Goal: Information Seeking & Learning: Learn about a topic

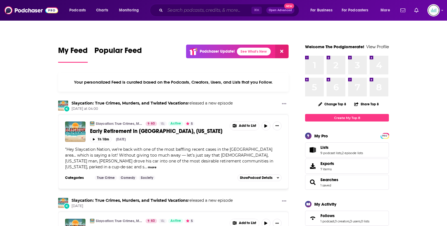
click at [231, 11] on input "Search podcasts, credits, & more..." at bounding box center [208, 10] width 86 height 9
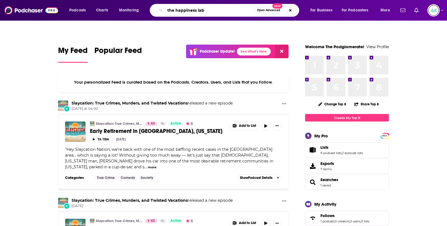
type input "the happiness lab"
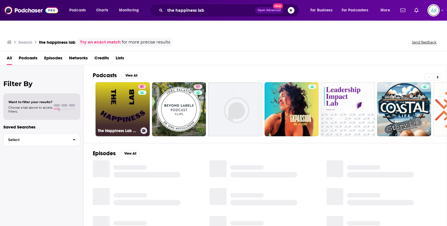
click at [118, 93] on link "81 The Happiness Lab with Dr. [PERSON_NAME]" at bounding box center [122, 109] width 54 height 54
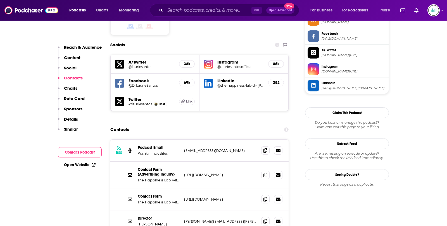
scroll to position [535, 0]
